Goal: Task Accomplishment & Management: Manage account settings

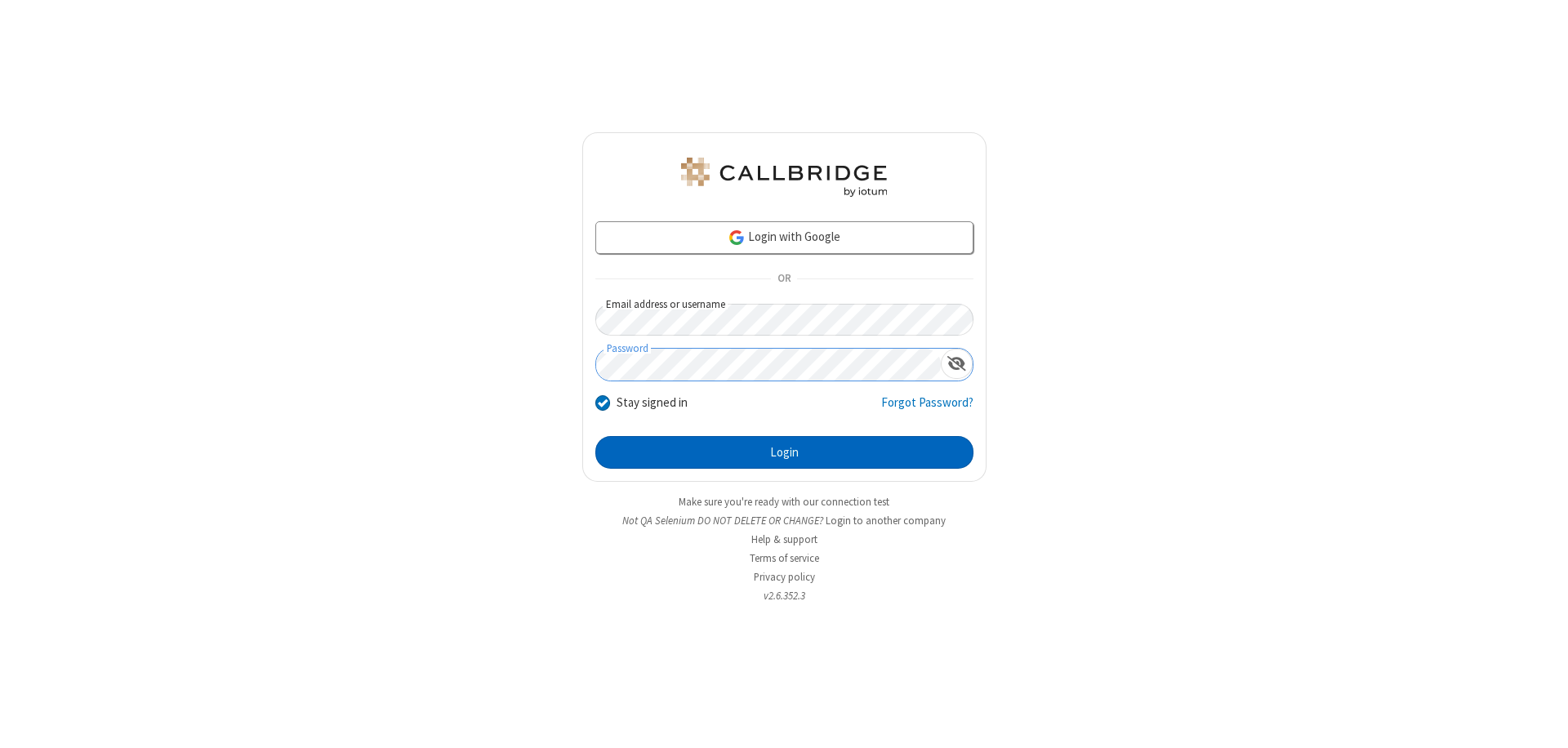
click at [784, 452] on button "Login" at bounding box center [784, 452] width 378 height 33
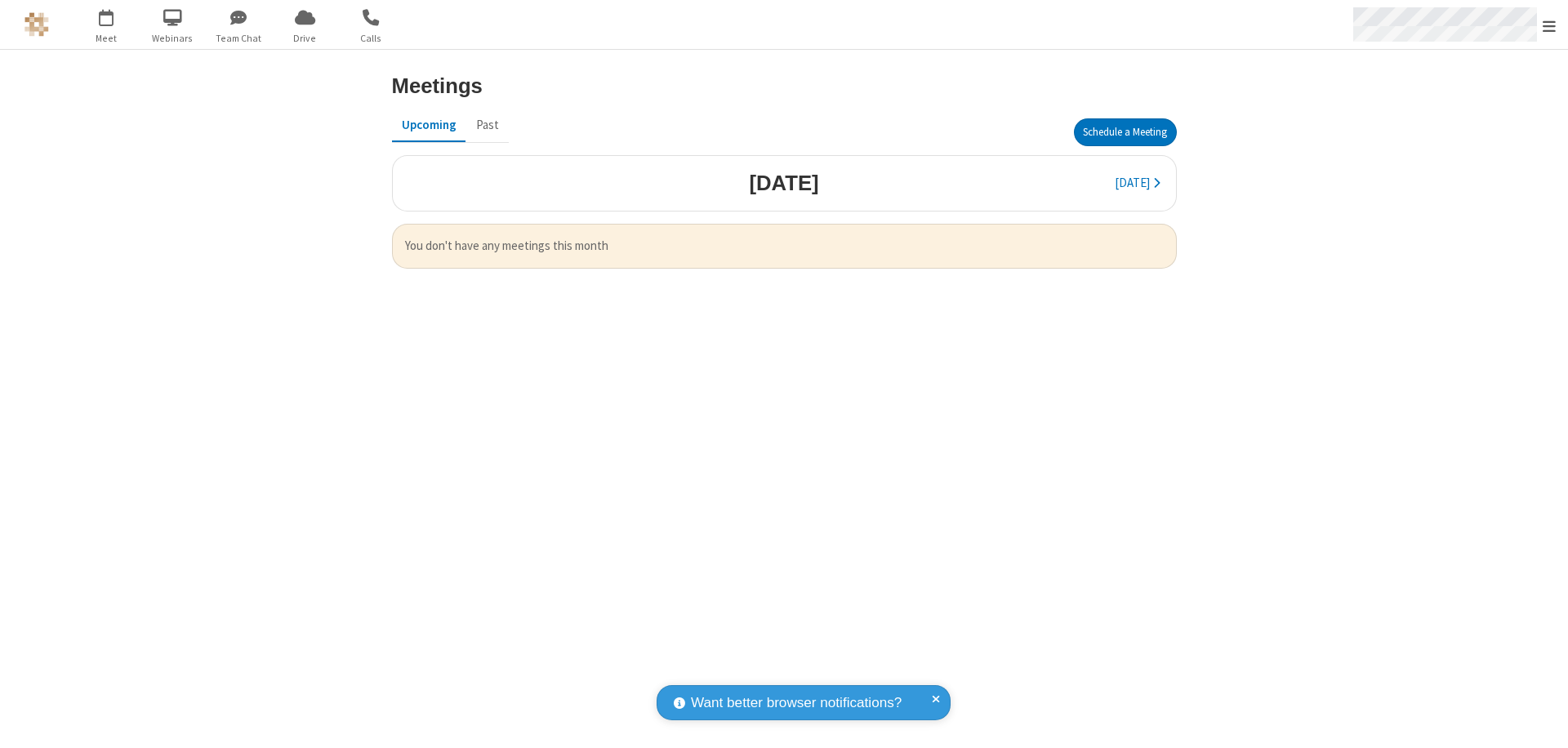
click at [1549, 25] on span "Open menu" at bounding box center [1549, 26] width 13 height 16
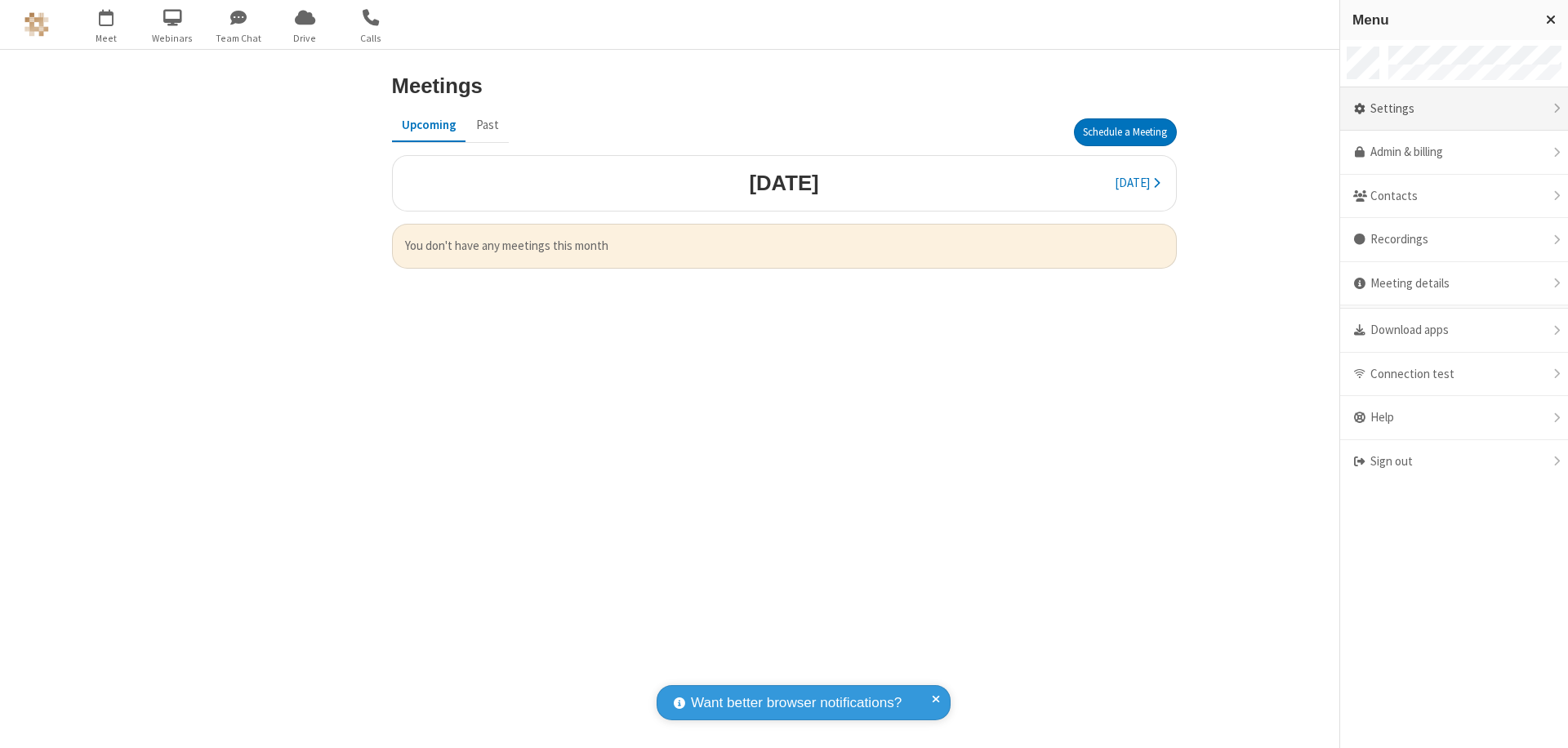
click at [1454, 109] on div "Settings" at bounding box center [1454, 109] width 228 height 44
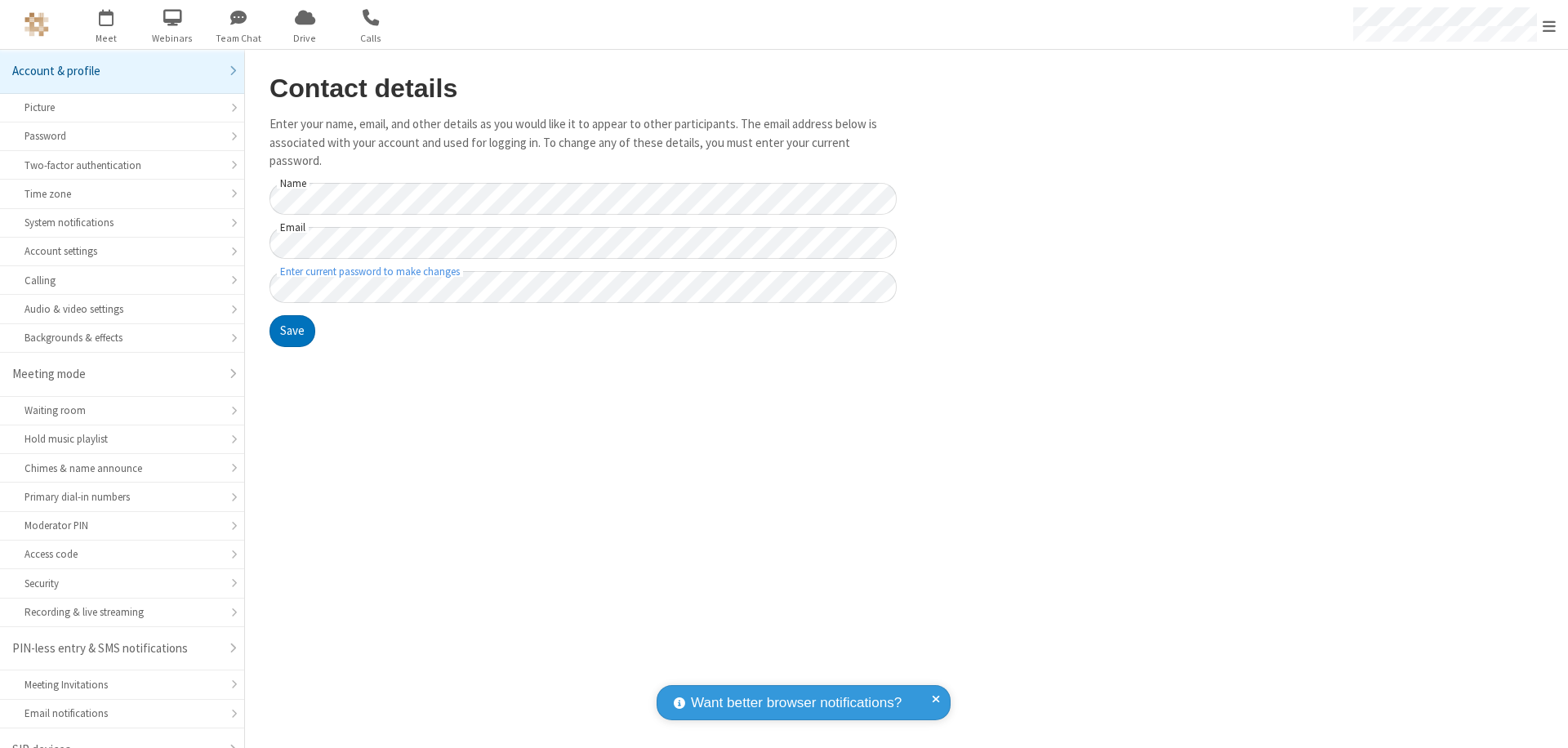
scroll to position [23, 0]
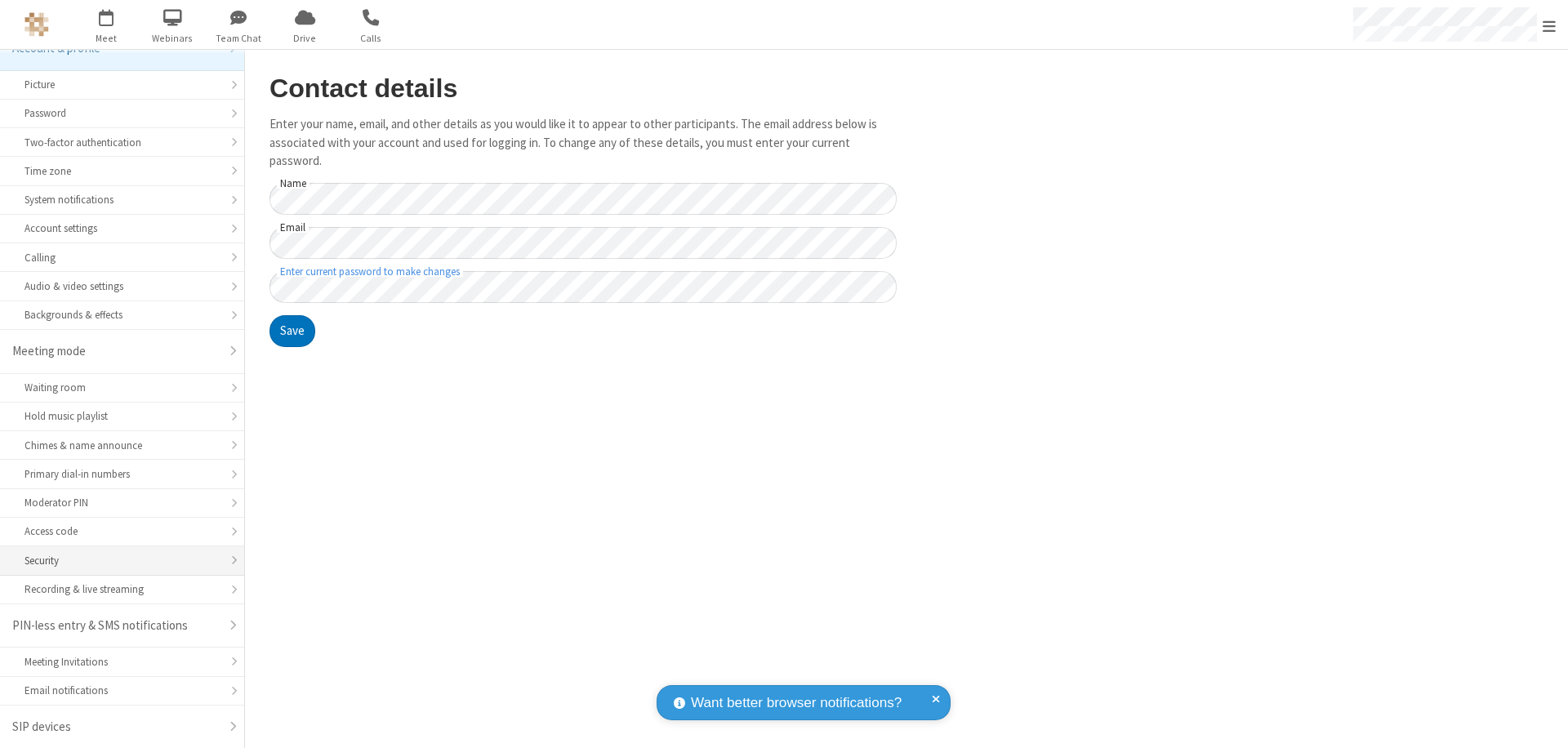
click at [116, 560] on div "Security" at bounding box center [122, 560] width 195 height 15
